Goal: Information Seeking & Learning: Learn about a topic

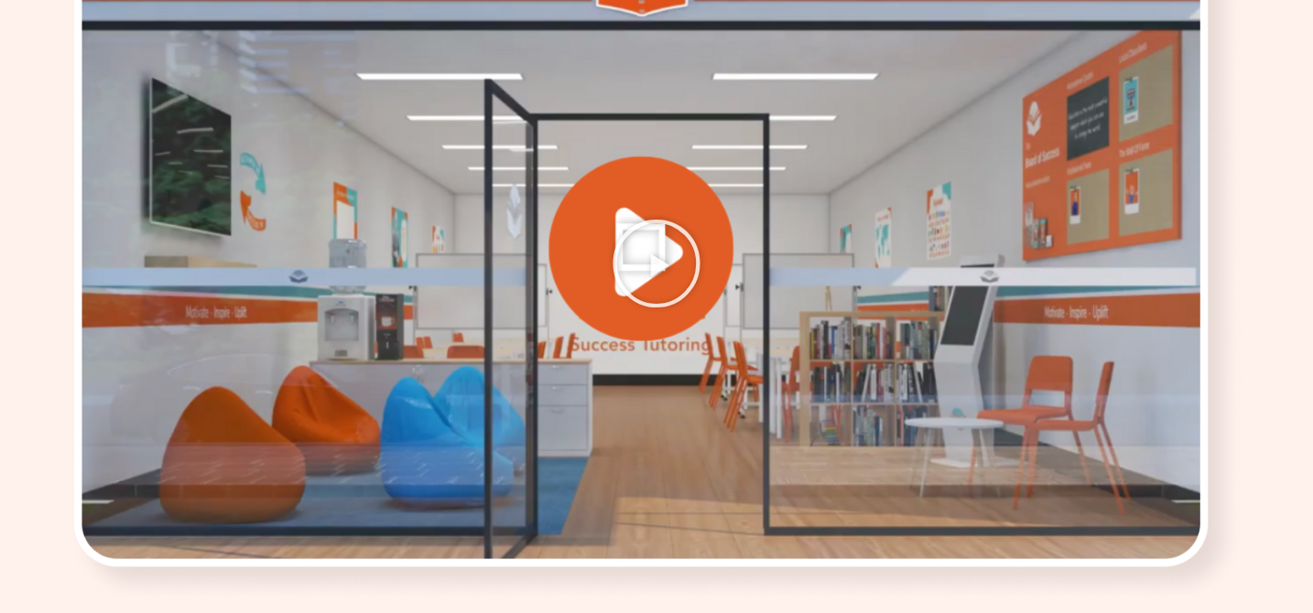
scroll to position [2526, 0]
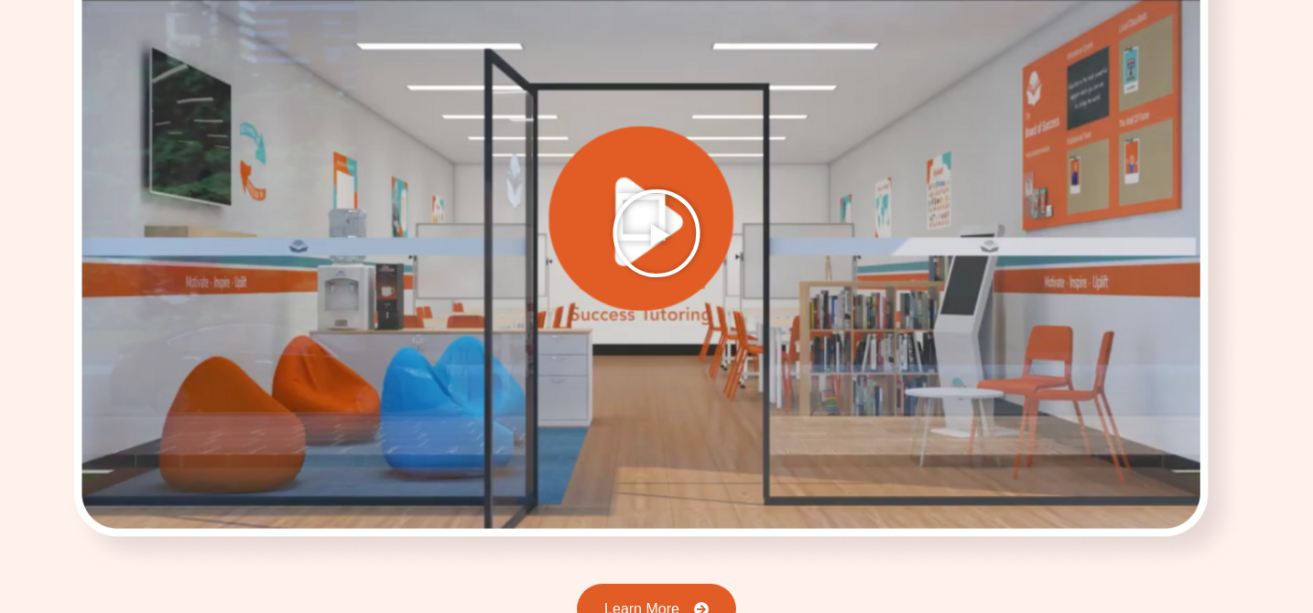
click at [674, 212] on icon "Play Video" at bounding box center [657, 234] width 92 height 92
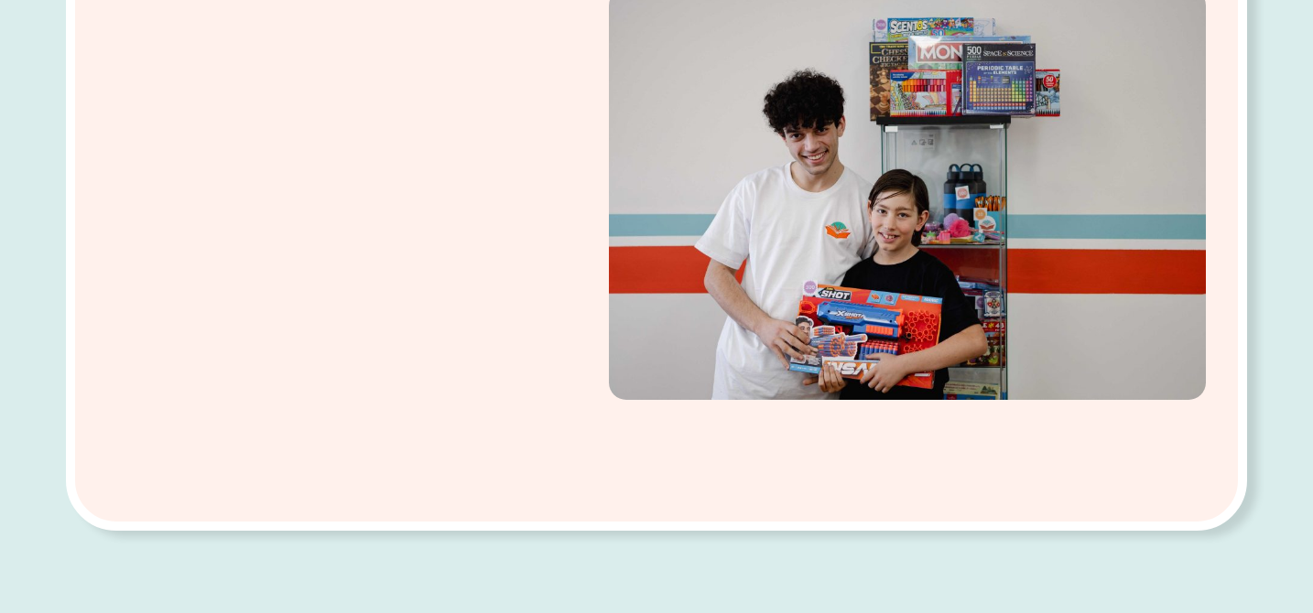
scroll to position [0, 0]
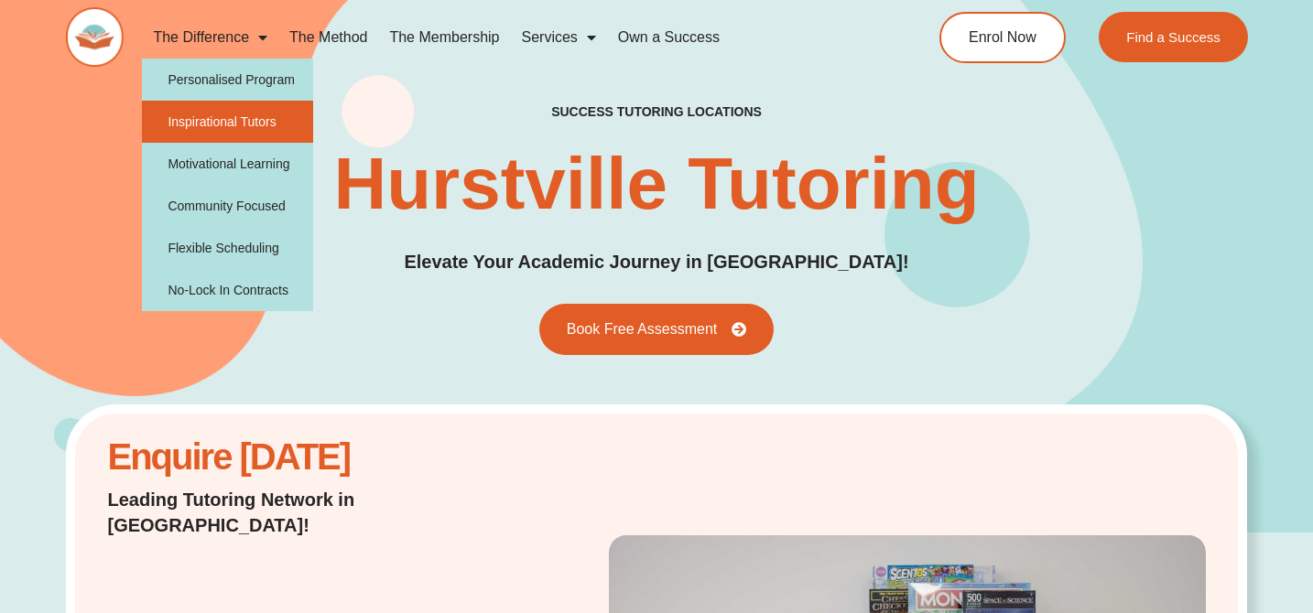
click at [224, 110] on link "Inspirational Tutors" at bounding box center [227, 122] width 171 height 42
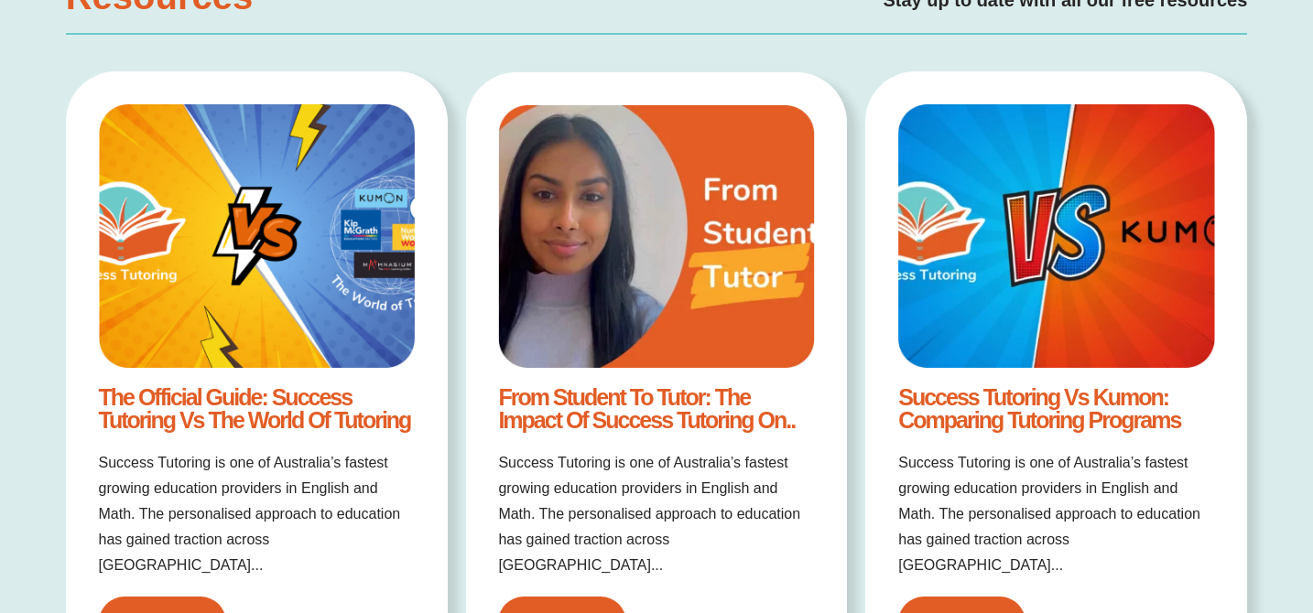
scroll to position [2229, 0]
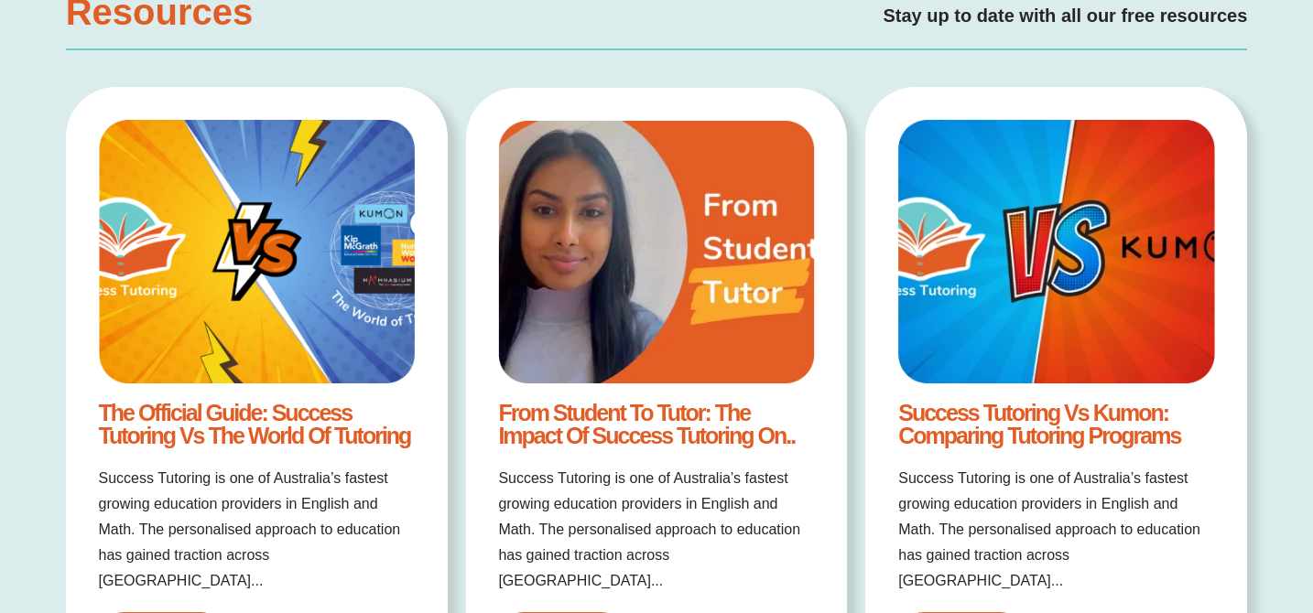
click at [696, 418] on link "From Student to Tutor: The Impact of Success Tutoring on.." at bounding box center [646, 424] width 297 height 49
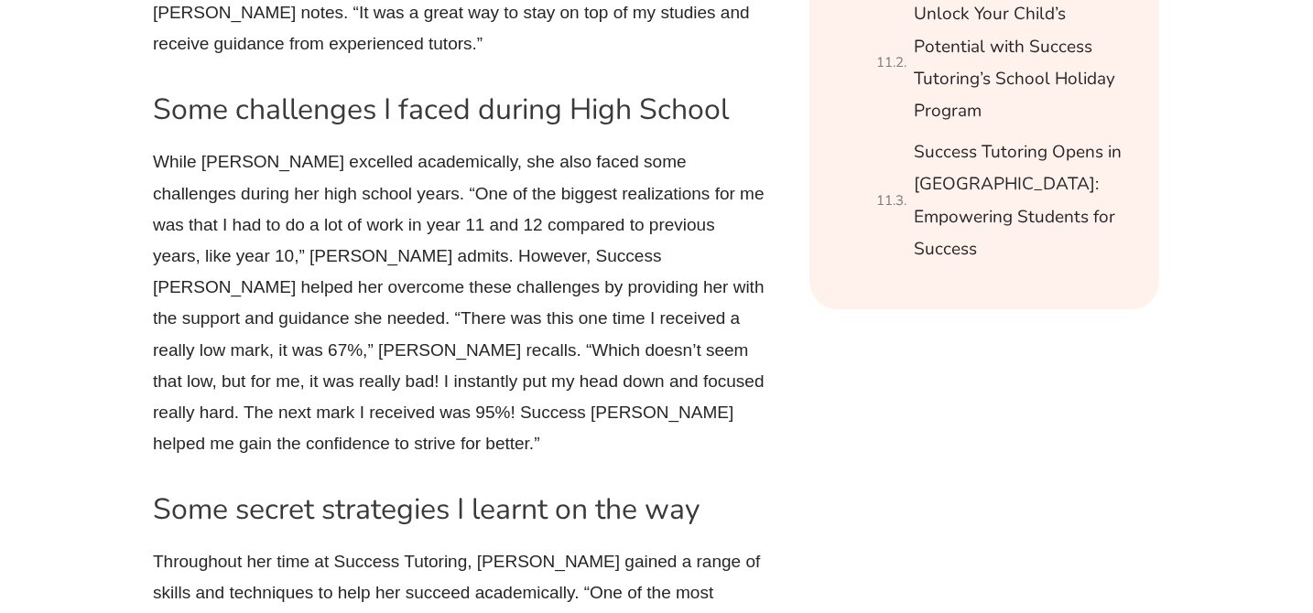
scroll to position [2327, 0]
